Goal: Browse casually

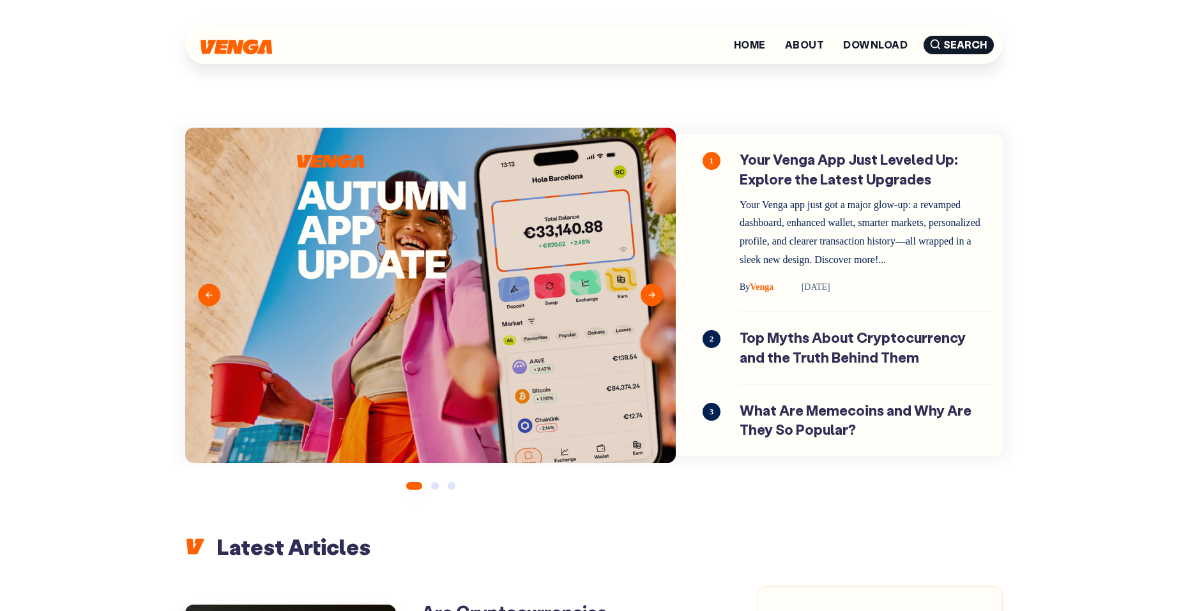
click at [232, 37] on div at bounding box center [237, 44] width 72 height 19
click at [775, 50] on li "Home" at bounding box center [749, 45] width 51 height 24
click at [753, 46] on link "Home" at bounding box center [750, 45] width 32 height 10
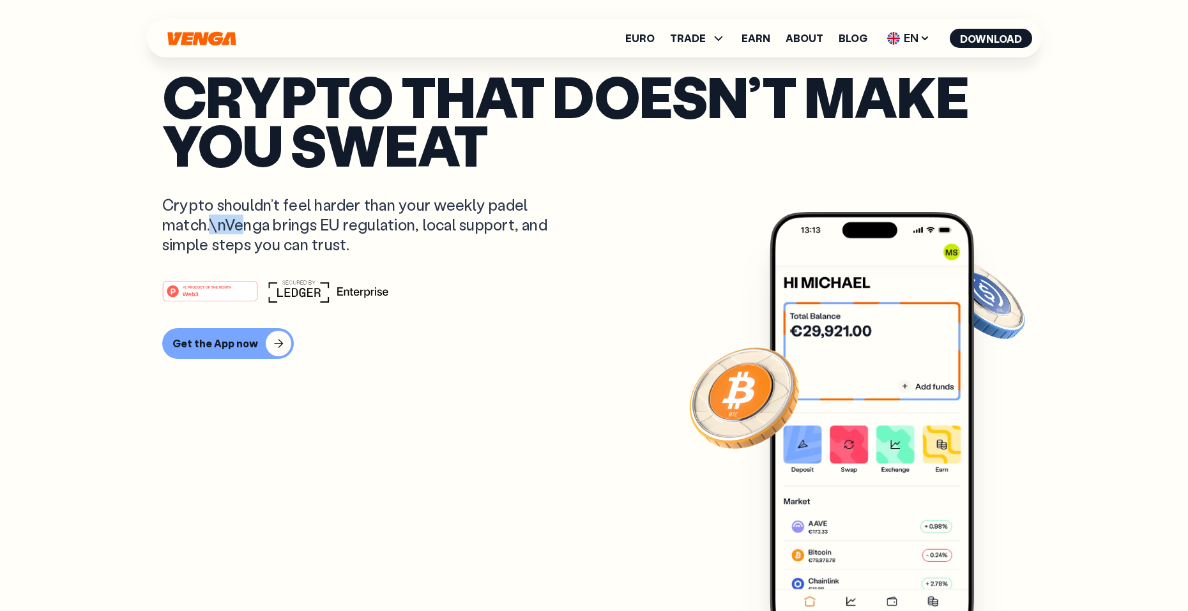
drag, startPoint x: 208, startPoint y: 225, endPoint x: 245, endPoint y: 231, distance: 37.4
click at [245, 231] on p "Crypto shouldn’t feel harder than your weekly padel match.\nVenga brings EU reg…" at bounding box center [364, 225] width 404 height 60
drag, startPoint x: 172, startPoint y: 231, endPoint x: 238, endPoint y: 231, distance: 65.1
click at [238, 231] on p "Crypto shouldn’t feel harder than your weekly padel match.\nVenga brings EU reg…" at bounding box center [364, 225] width 404 height 60
click at [310, 231] on p "Crypto shouldn’t feel harder than your weekly padel match.\nVenga brings EU reg…" at bounding box center [364, 225] width 404 height 60
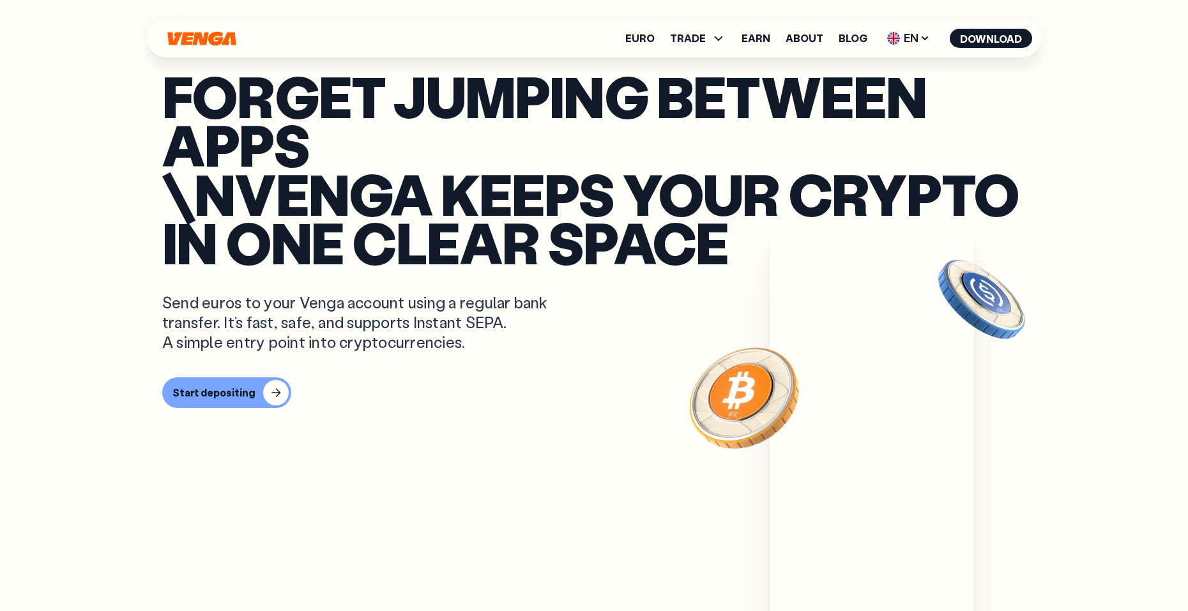
scroll to position [335, 0]
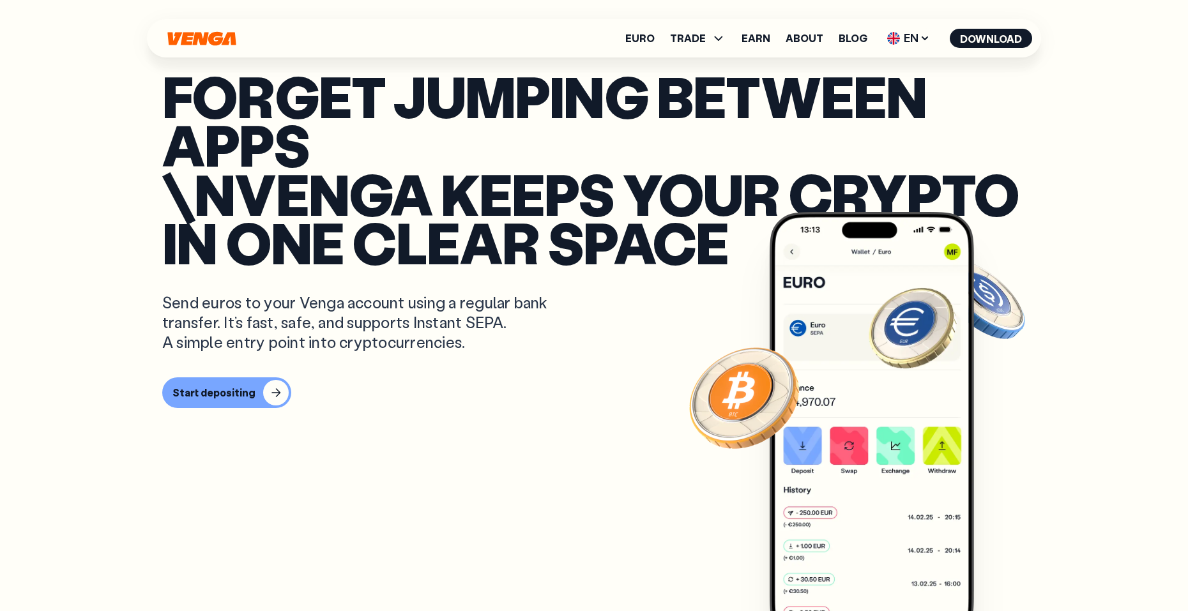
drag, startPoint x: 156, startPoint y: 201, endPoint x: 130, endPoint y: 218, distance: 31.0
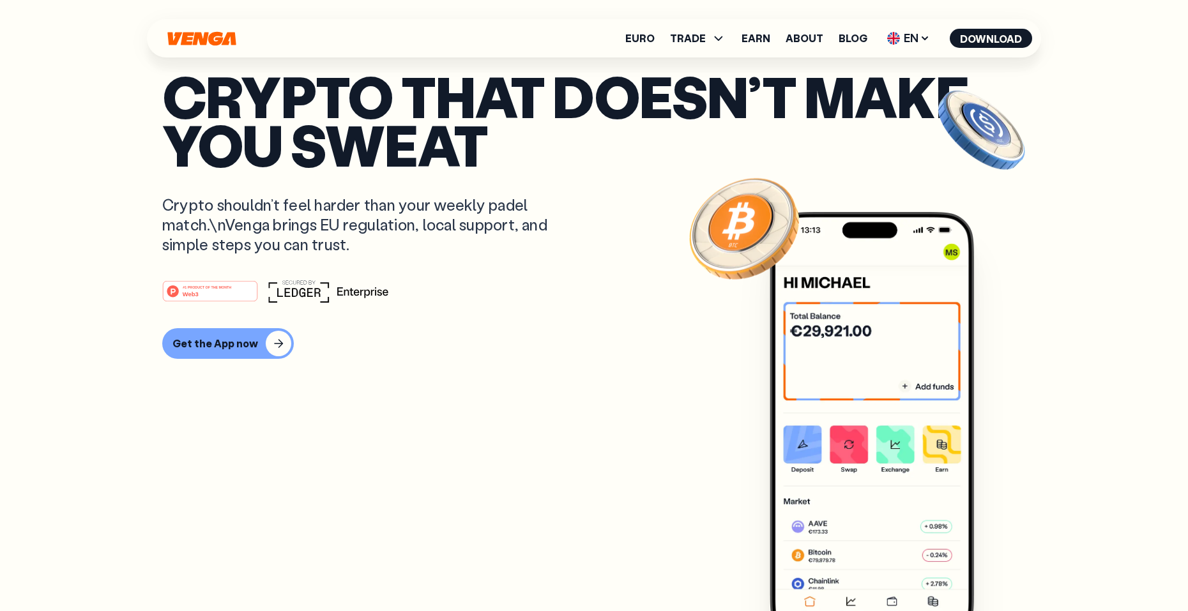
scroll to position [0, 0]
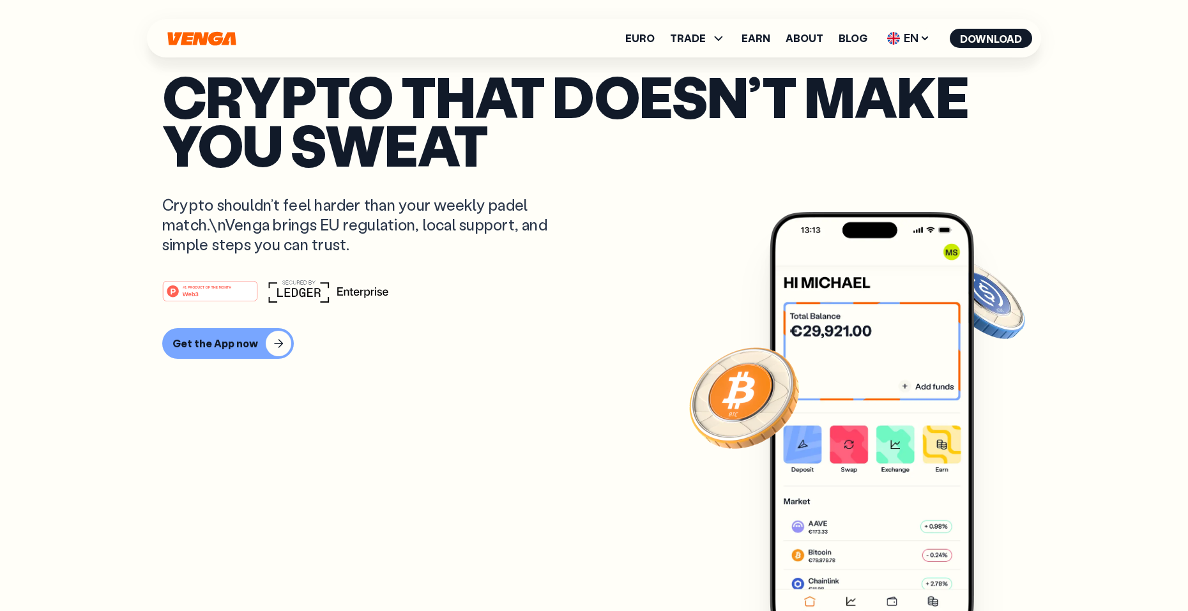
scroll to position [754, 0]
